Goal: Use online tool/utility

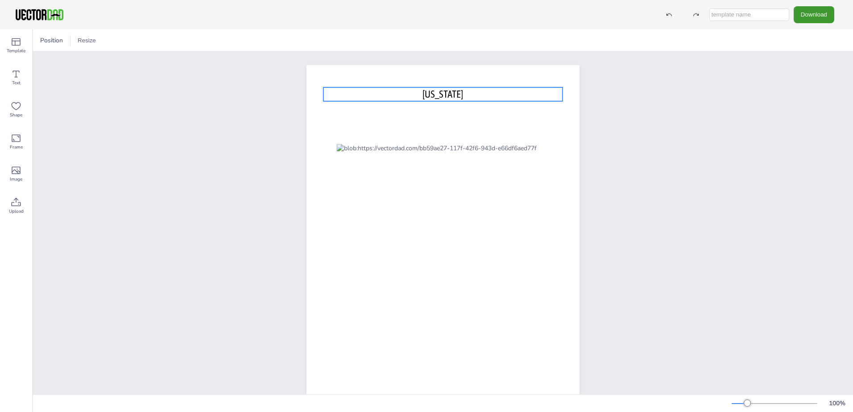
click at [441, 95] on p "[US_STATE]" at bounding box center [442, 94] width 239 height 14
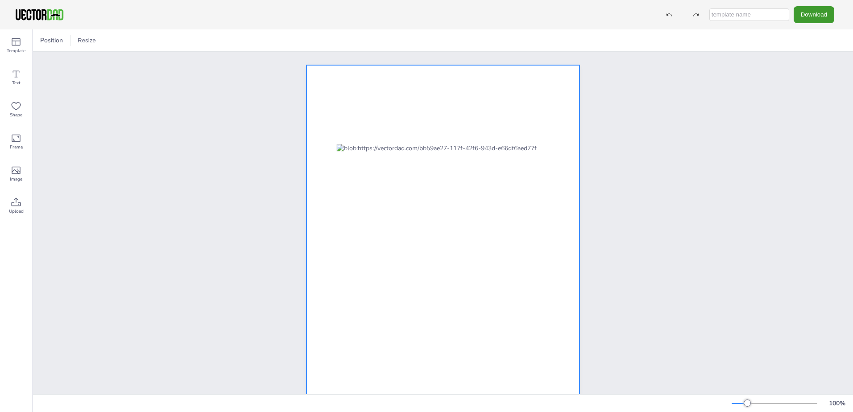
click at [396, 120] on div at bounding box center [442, 241] width 273 height 353
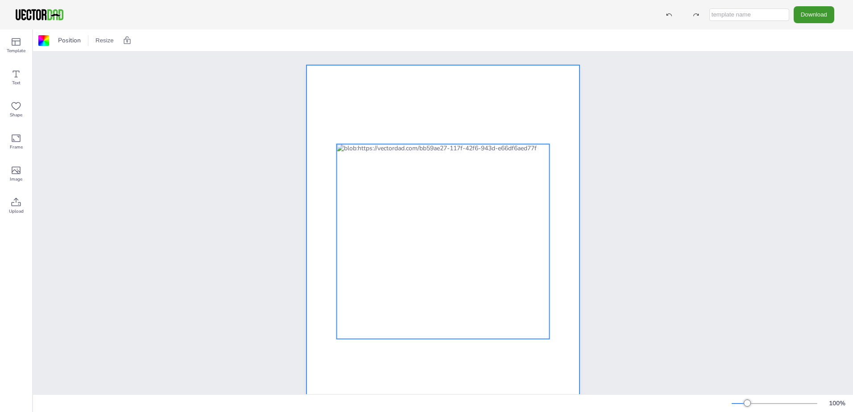
click at [469, 145] on div at bounding box center [443, 241] width 213 height 195
click at [485, 120] on div at bounding box center [442, 241] width 273 height 353
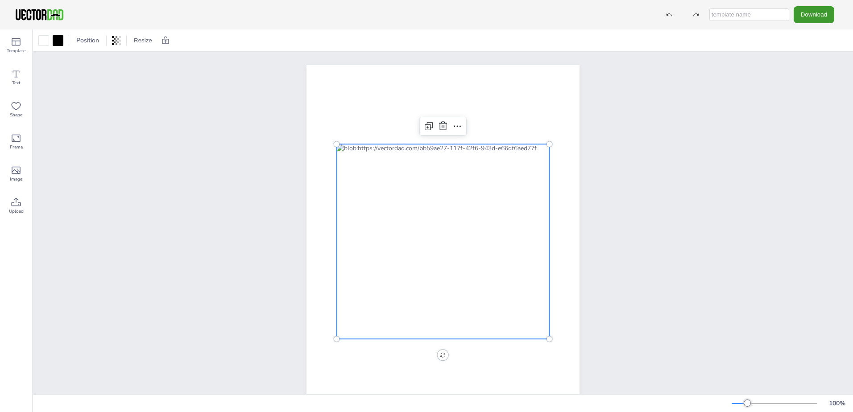
click at [464, 190] on div at bounding box center [443, 241] width 213 height 195
click at [453, 124] on icon at bounding box center [457, 126] width 11 height 11
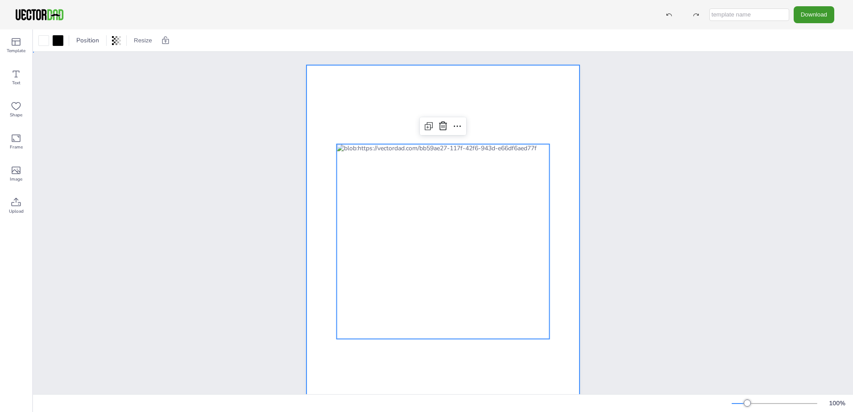
click at [537, 100] on div at bounding box center [442, 241] width 273 height 353
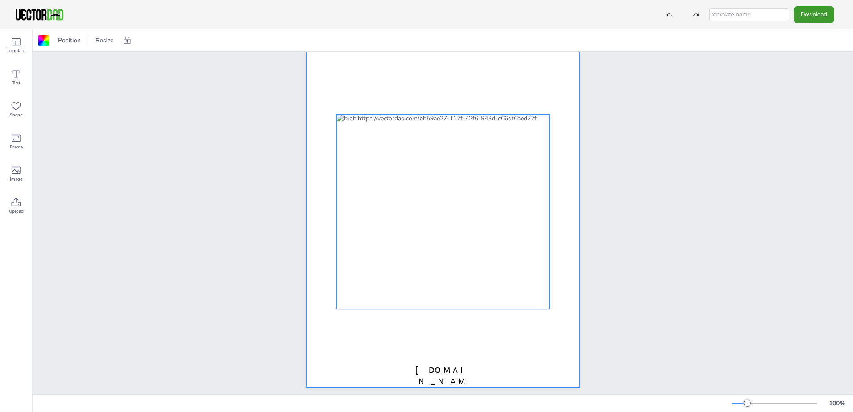
scroll to position [44, 0]
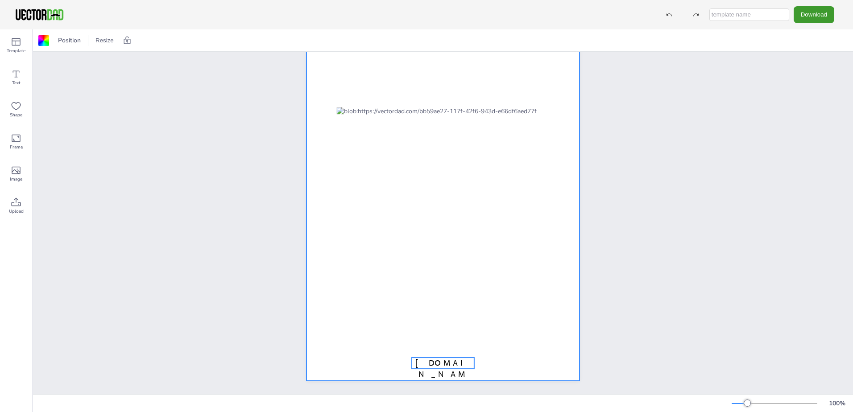
click at [448, 358] on span "[DOMAIN_NAME]" at bounding box center [442, 374] width 55 height 32
click at [451, 343] on div at bounding box center [442, 204] width 273 height 353
click at [48, 42] on div at bounding box center [43, 40] width 11 height 11
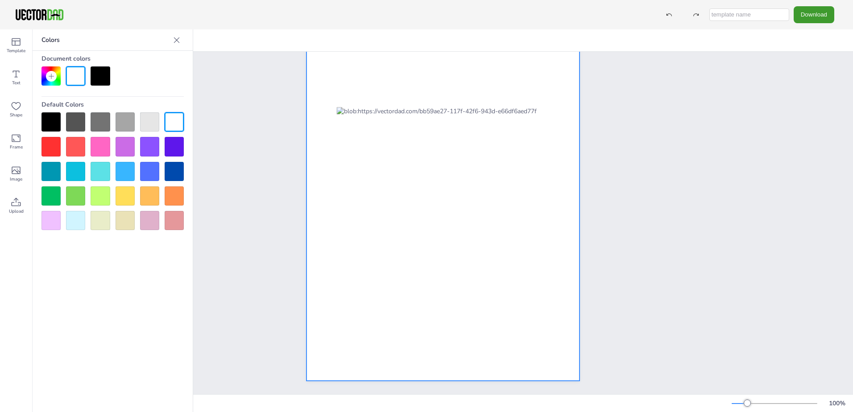
drag, startPoint x: 162, startPoint y: 77, endPoint x: 173, endPoint y: 79, distance: 11.4
click at [163, 77] on div at bounding box center [112, 75] width 142 height 19
click at [497, 97] on div at bounding box center [442, 204] width 273 height 353
